Goal: Unclear

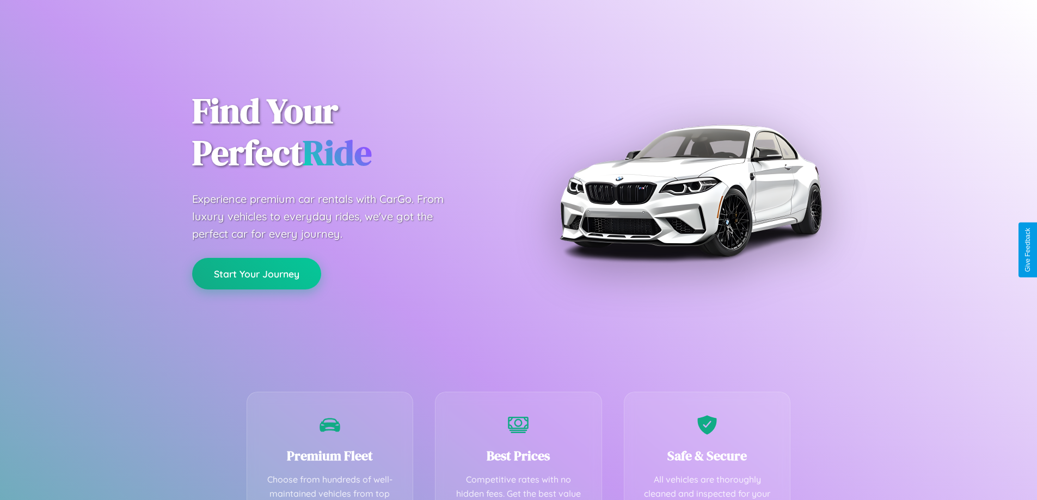
click at [256, 274] on button "Start Your Journey" at bounding box center [256, 274] width 129 height 32
click at [256, 273] on button "Start Your Journey" at bounding box center [256, 274] width 129 height 32
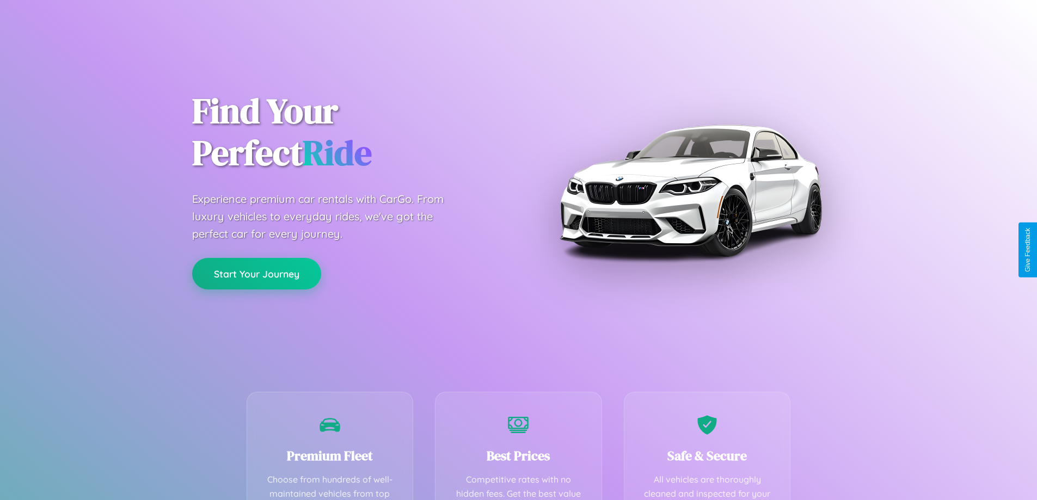
click at [256, 273] on button "Start Your Journey" at bounding box center [256, 274] width 129 height 32
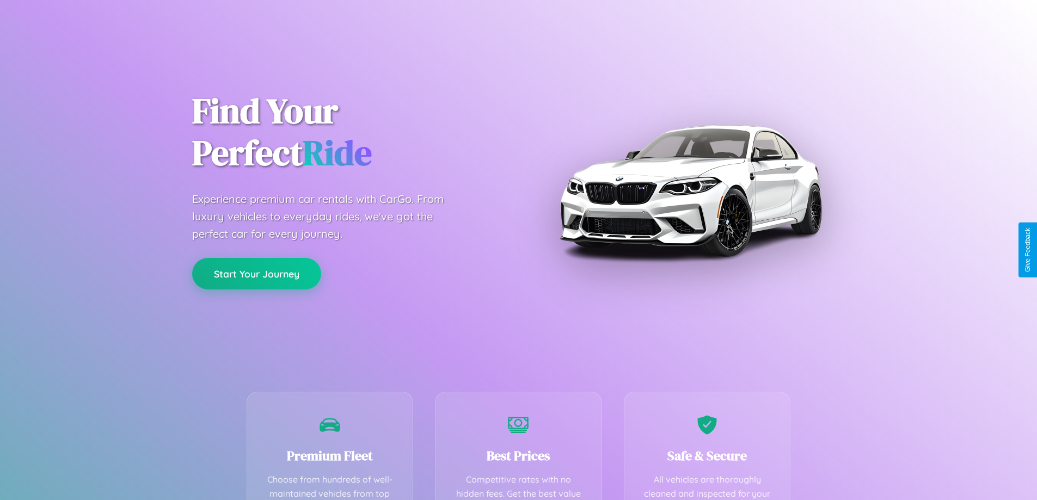
click at [256, 273] on button "Start Your Journey" at bounding box center [256, 274] width 129 height 32
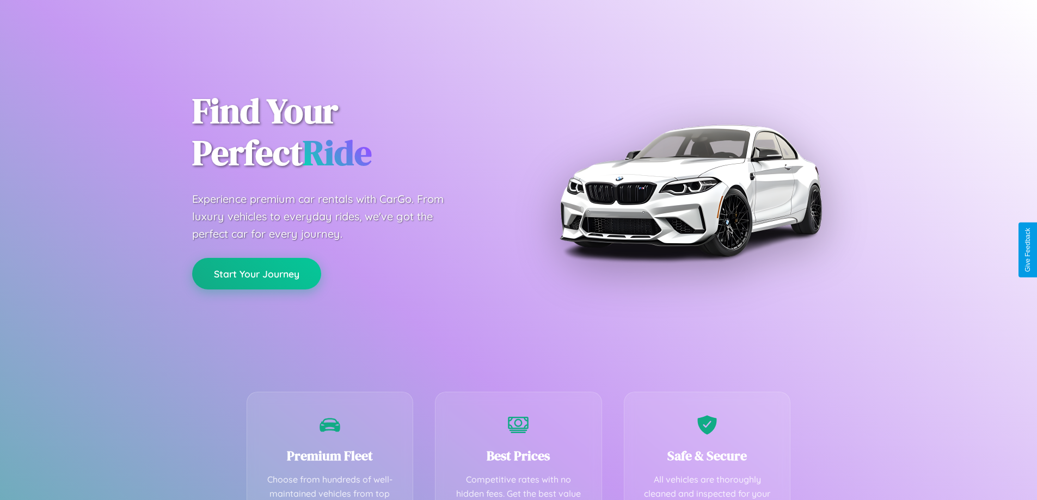
click at [256, 273] on button "Start Your Journey" at bounding box center [256, 274] width 129 height 32
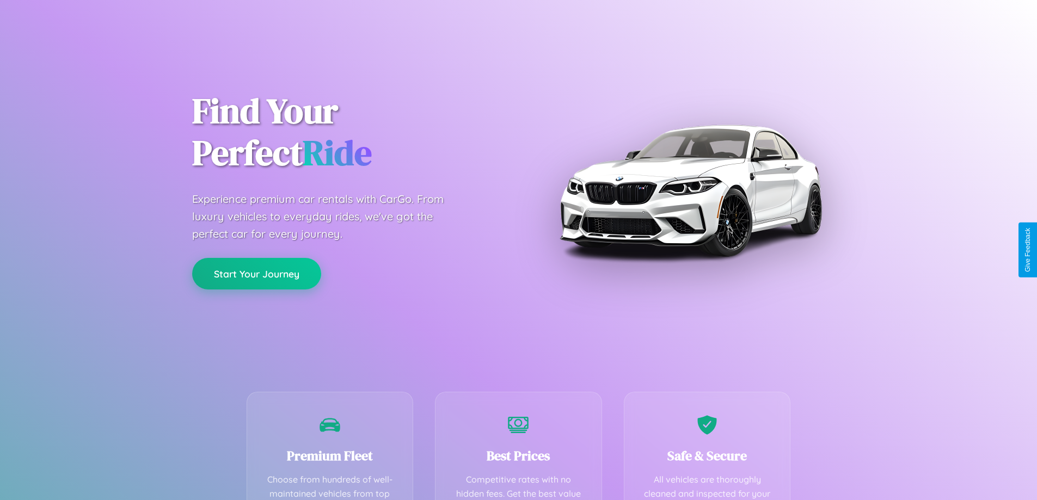
click at [256, 273] on button "Start Your Journey" at bounding box center [256, 274] width 129 height 32
